Goal: Information Seeking & Learning: Learn about a topic

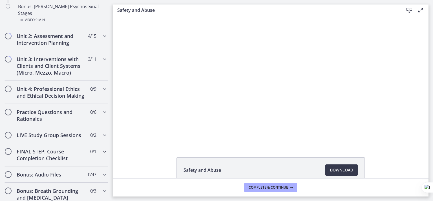
scroll to position [416, 0]
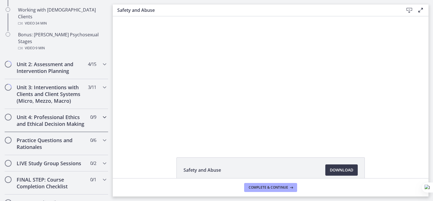
click at [39, 114] on h2 "Unit 4: Professional Ethics and Ethical Decision Making" at bounding box center [51, 121] width 69 height 14
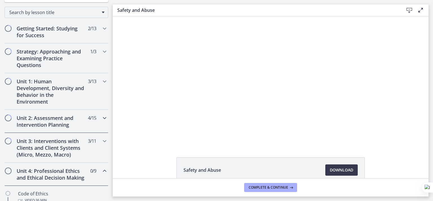
scroll to position [85, 0]
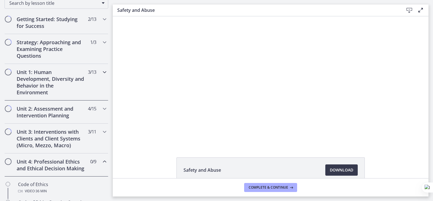
click at [101, 71] on icon "Chapters" at bounding box center [104, 72] width 7 height 7
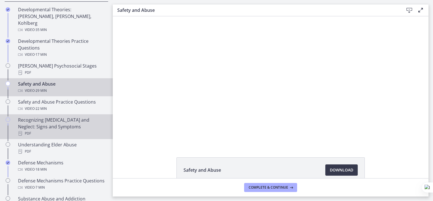
scroll to position [198, 0]
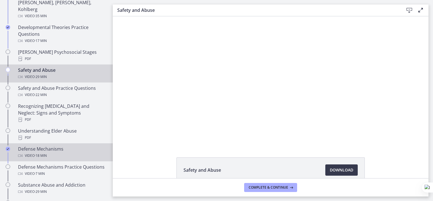
click at [53, 146] on div "Defense Mechanisms Video · 18 min" at bounding box center [62, 153] width 88 height 14
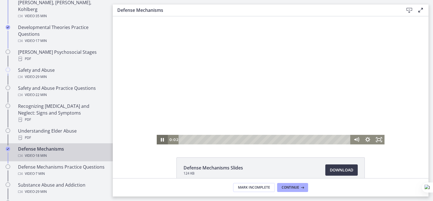
click at [157, 142] on icon "Pause" at bounding box center [162, 140] width 11 height 10
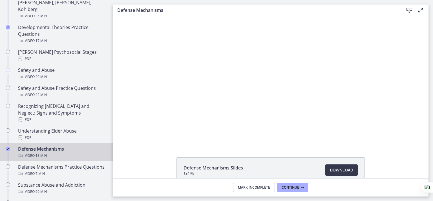
scroll to position [28, 0]
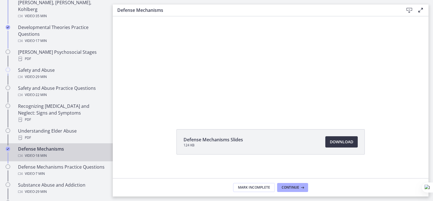
click at [348, 144] on span "Download Opens in a new window" at bounding box center [341, 142] width 23 height 7
